Goal: Find specific page/section: Find specific page/section

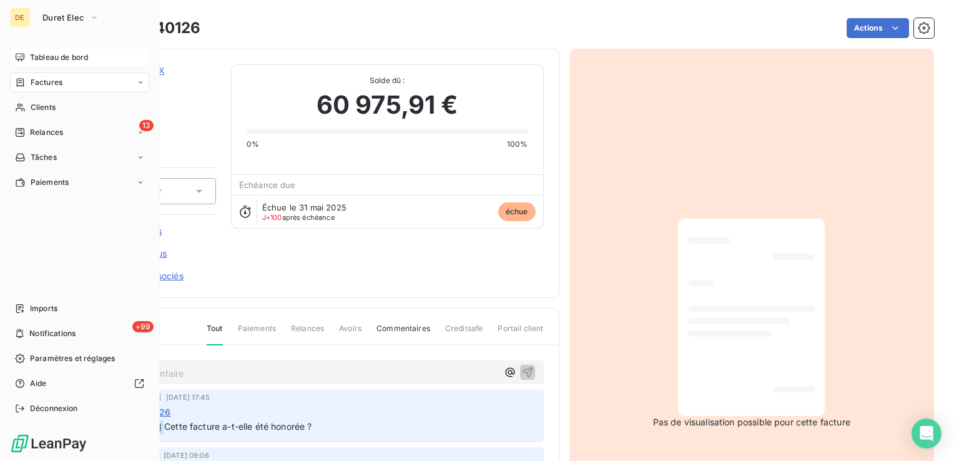
click at [20, 59] on icon at bounding box center [20, 57] width 9 height 8
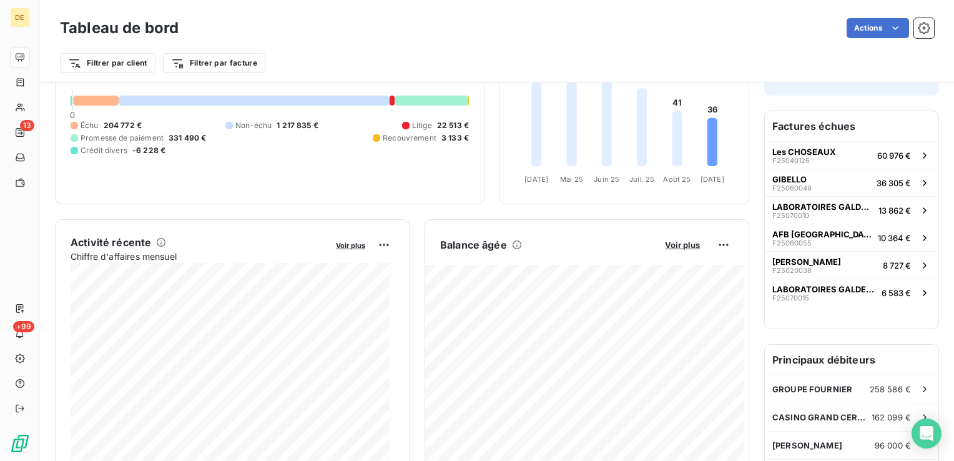
scroll to position [125, 0]
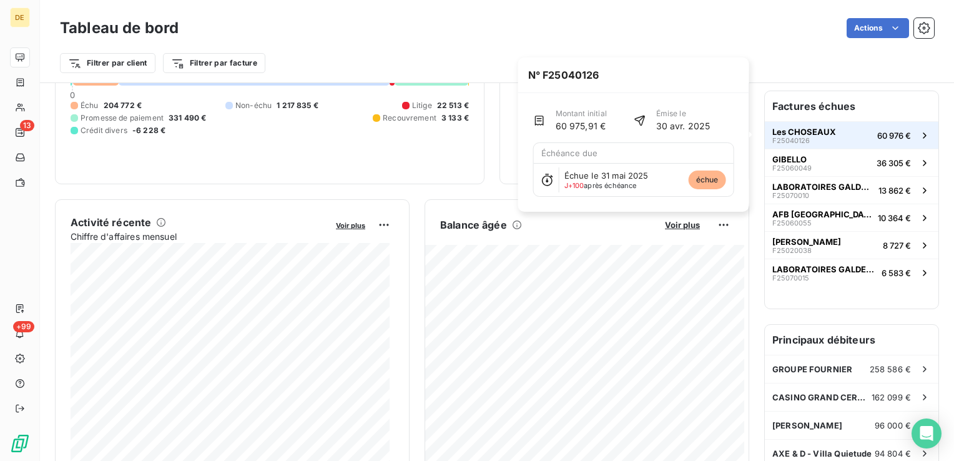
click at [844, 130] on button "Les CHOSEAUX F25040126 60 976 €" at bounding box center [852, 134] width 174 height 27
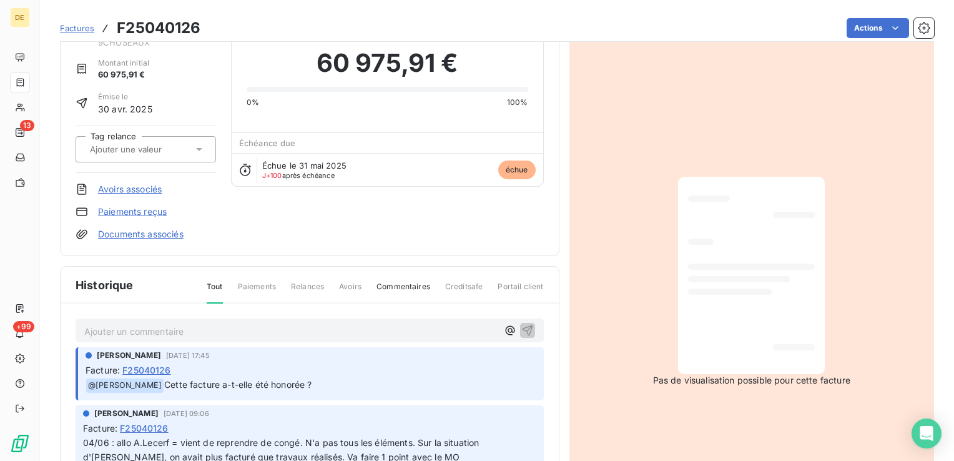
scroll to position [125, 0]
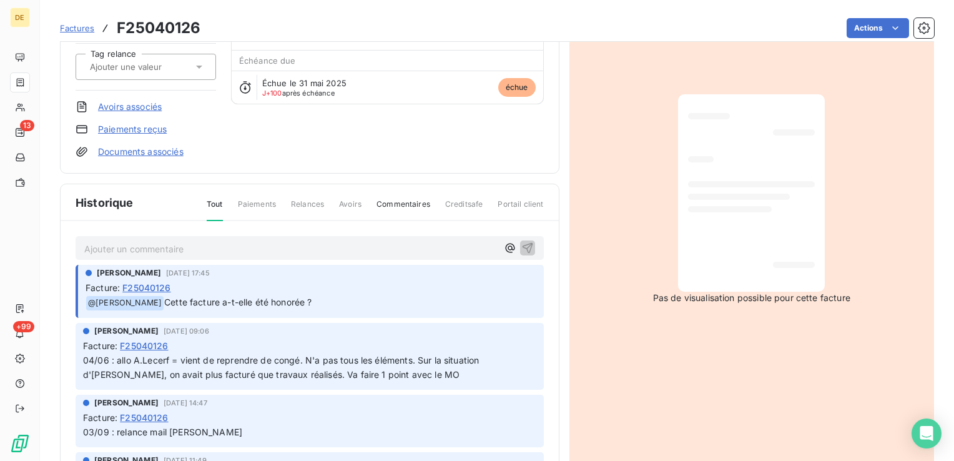
click at [377, 242] on p "Ajouter un commentaire ﻿" at bounding box center [290, 249] width 413 height 16
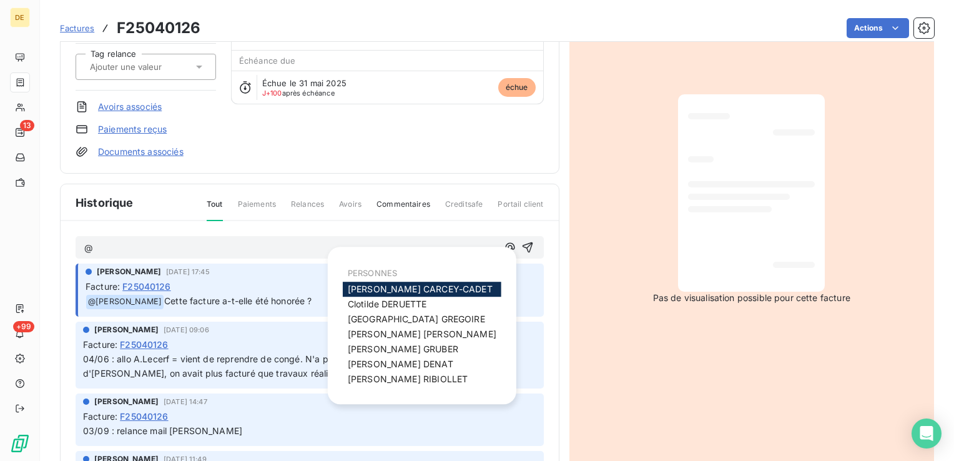
scroll to position [62, 0]
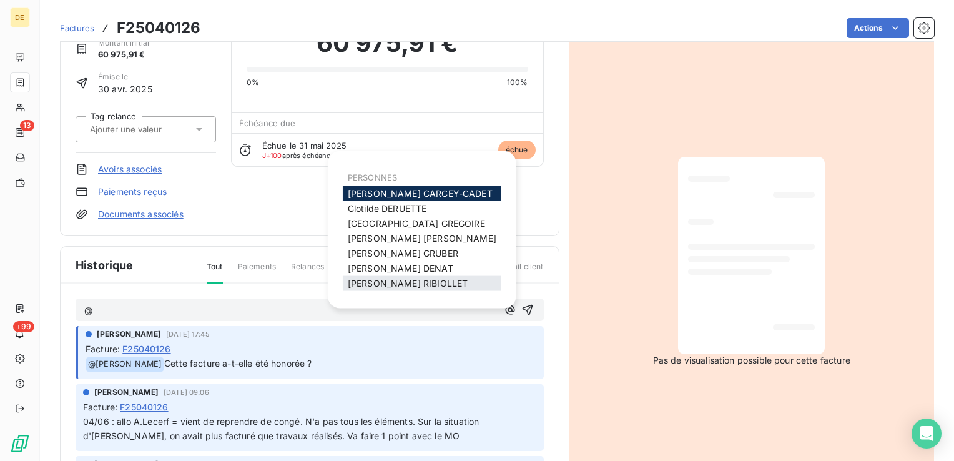
click at [388, 282] on span "[PERSON_NAME]" at bounding box center [408, 283] width 120 height 11
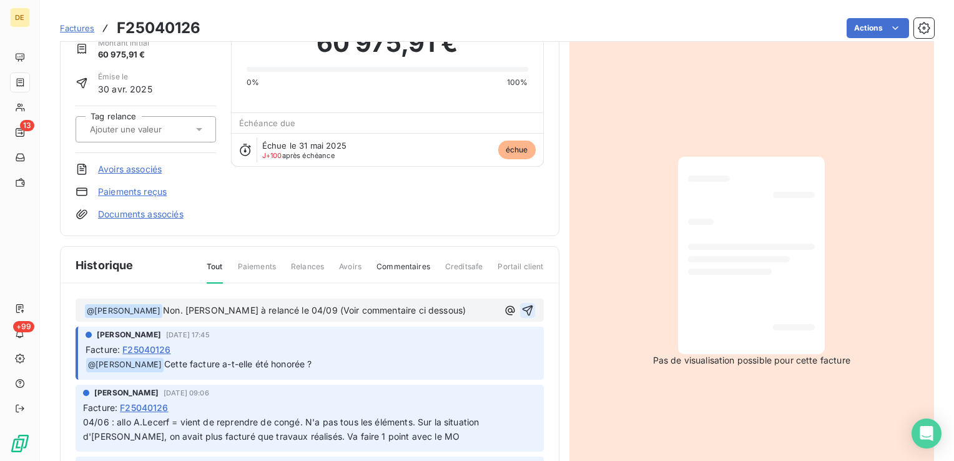
click at [521, 309] on icon "button" at bounding box center [527, 310] width 12 height 12
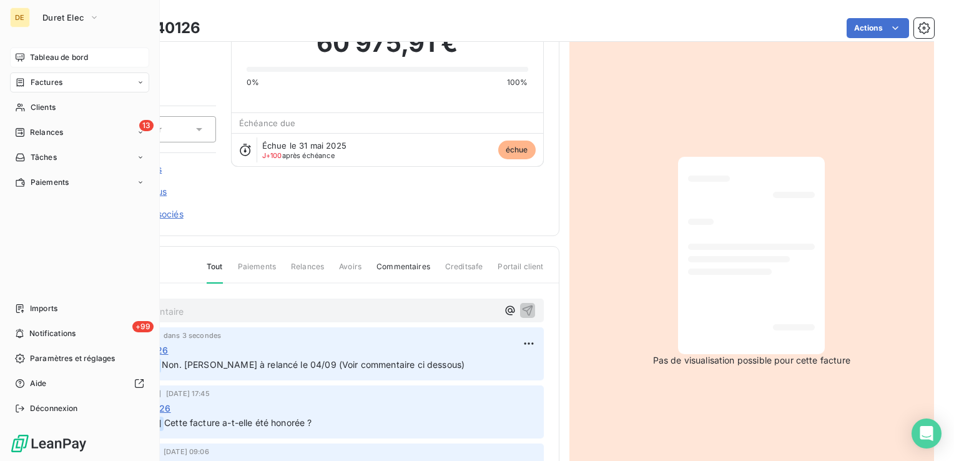
click at [30, 58] on span "Tableau de bord" at bounding box center [59, 57] width 58 height 11
